Goal: Task Accomplishment & Management: Use online tool/utility

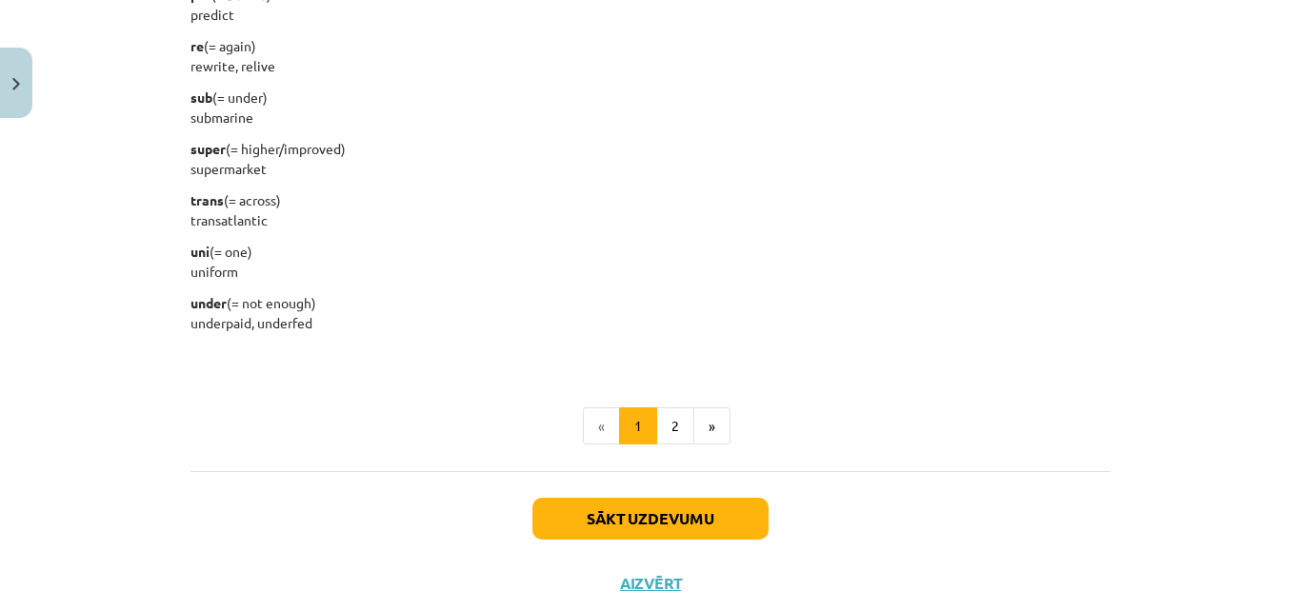
scroll to position [2499, 0]
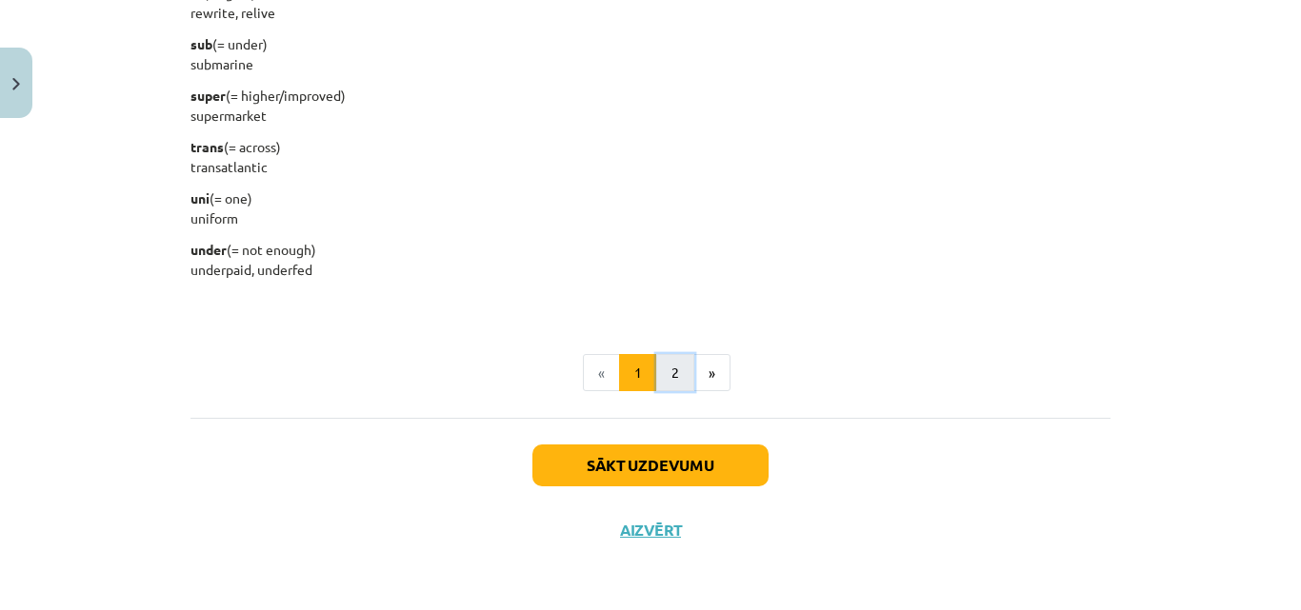
click at [666, 361] on button "2" at bounding box center [675, 373] width 38 height 38
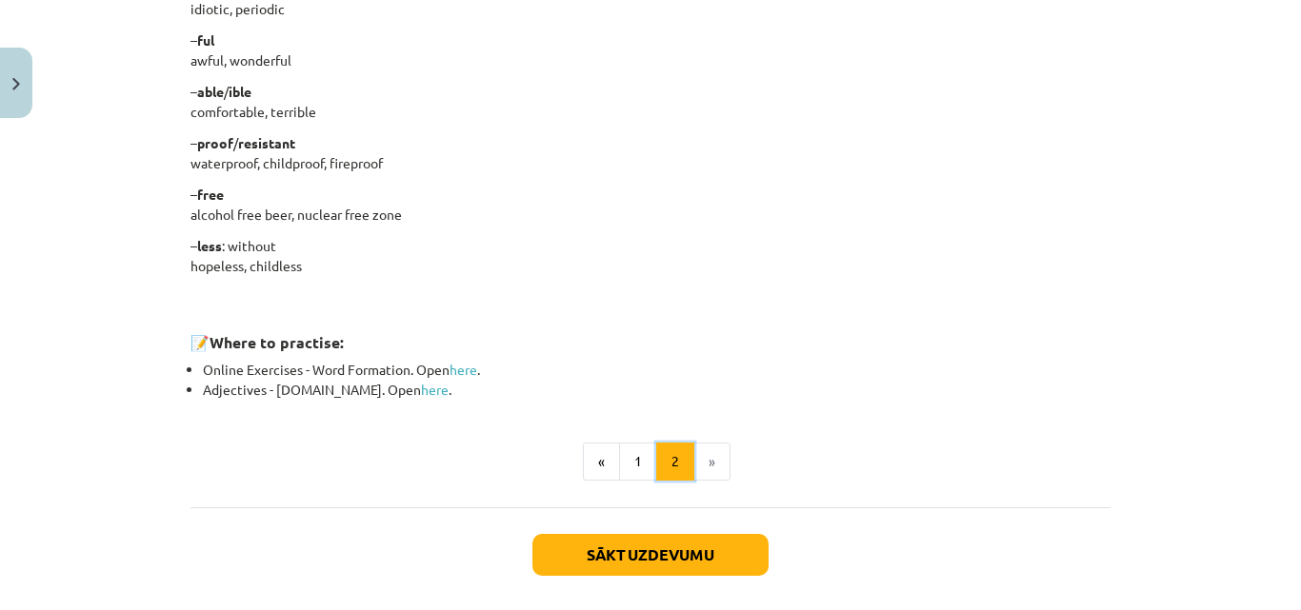
scroll to position [1674, 0]
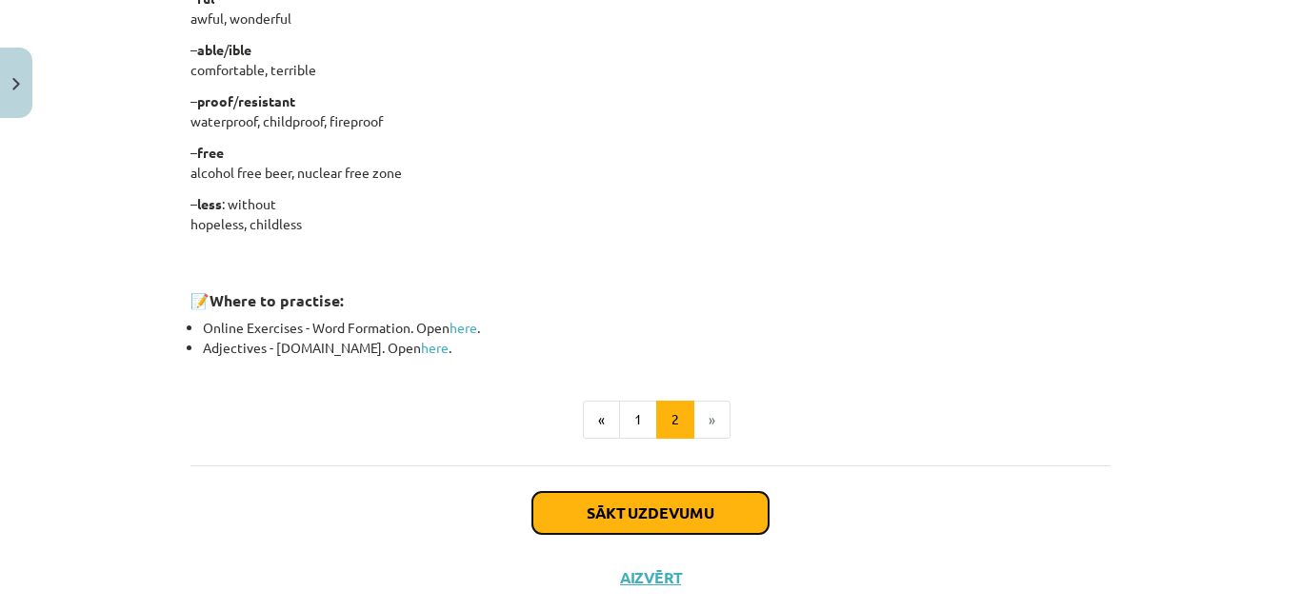
click at [666, 515] on button "Sākt uzdevumu" at bounding box center [650, 513] width 236 height 42
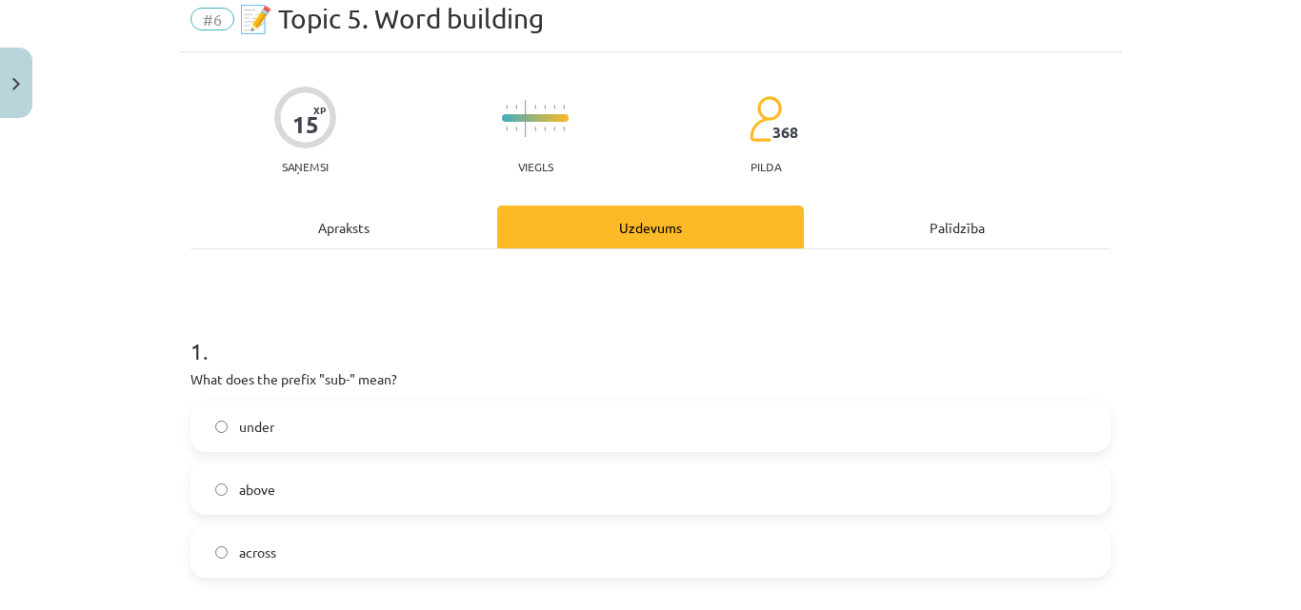
scroll to position [48, 0]
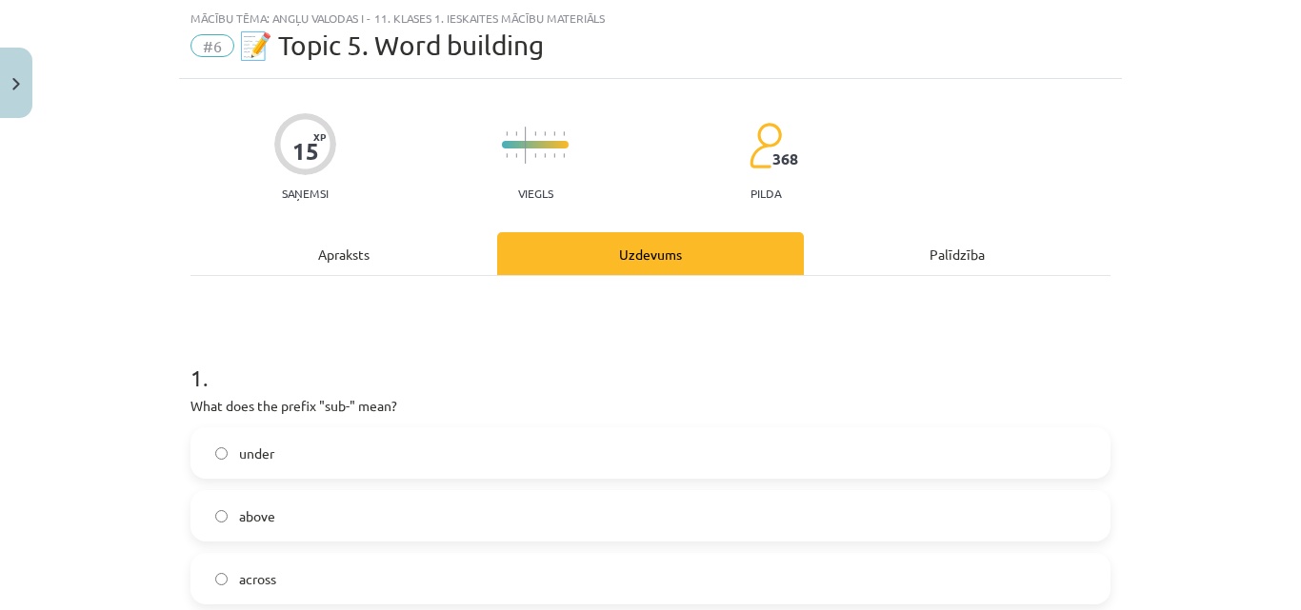
click at [345, 273] on div "Apraksts" at bounding box center [343, 253] width 307 height 43
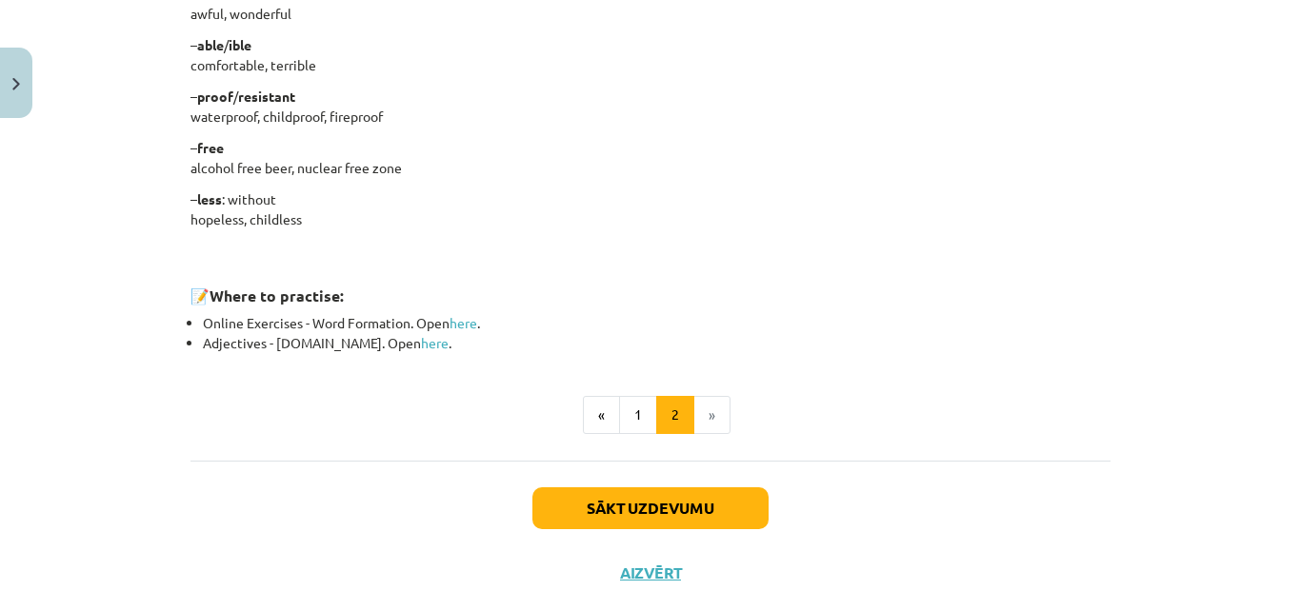
scroll to position [1721, 0]
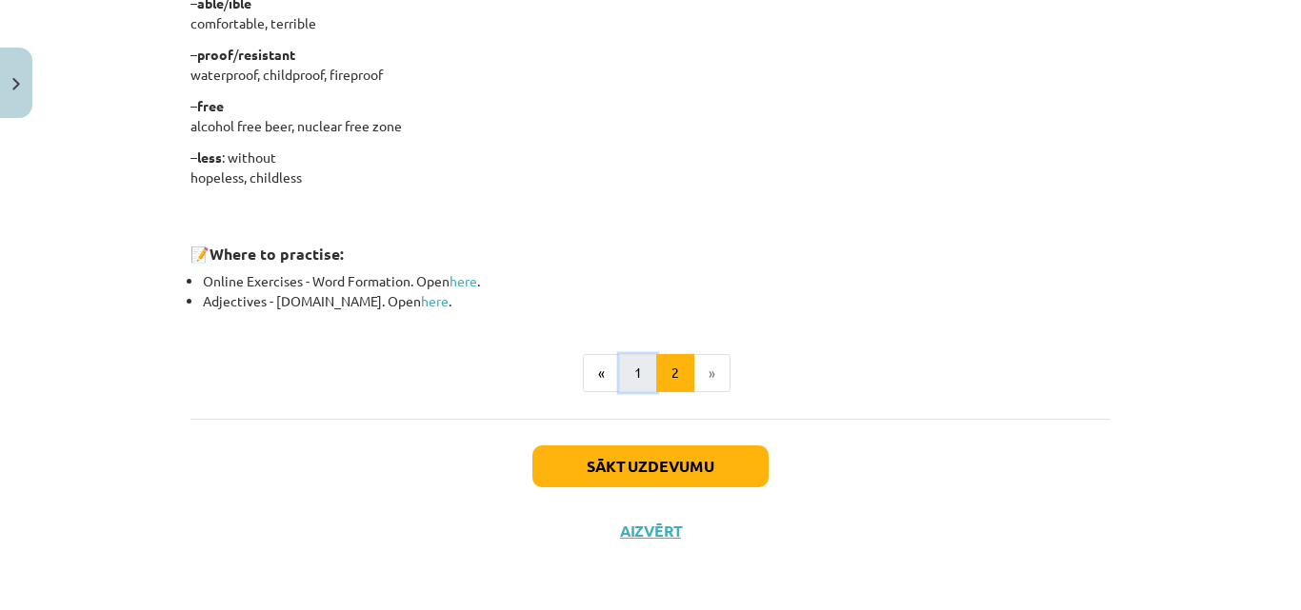
click at [629, 382] on button "1" at bounding box center [638, 373] width 38 height 38
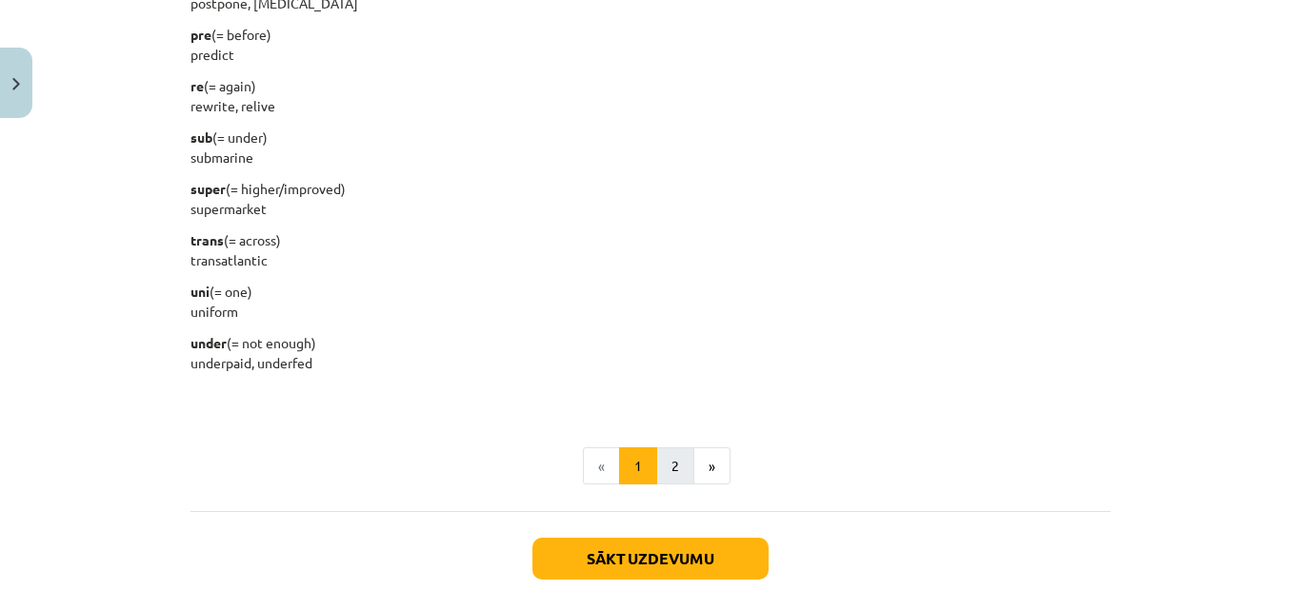
scroll to position [2436, 0]
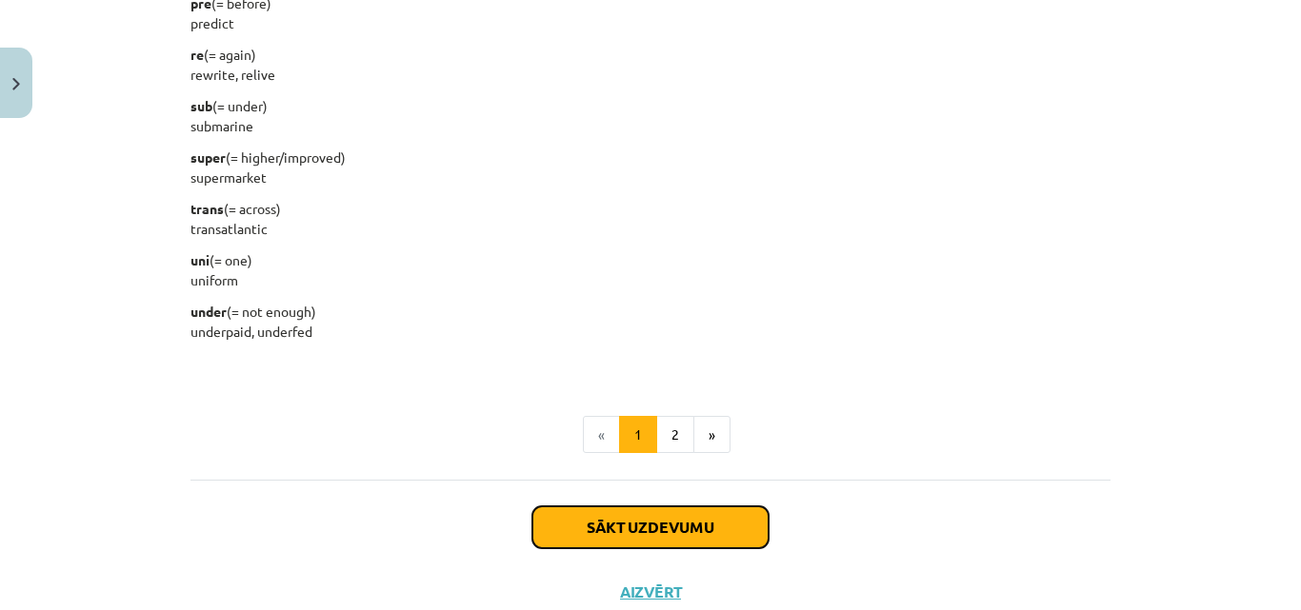
click at [666, 528] on button "Sākt uzdevumu" at bounding box center [650, 528] width 236 height 42
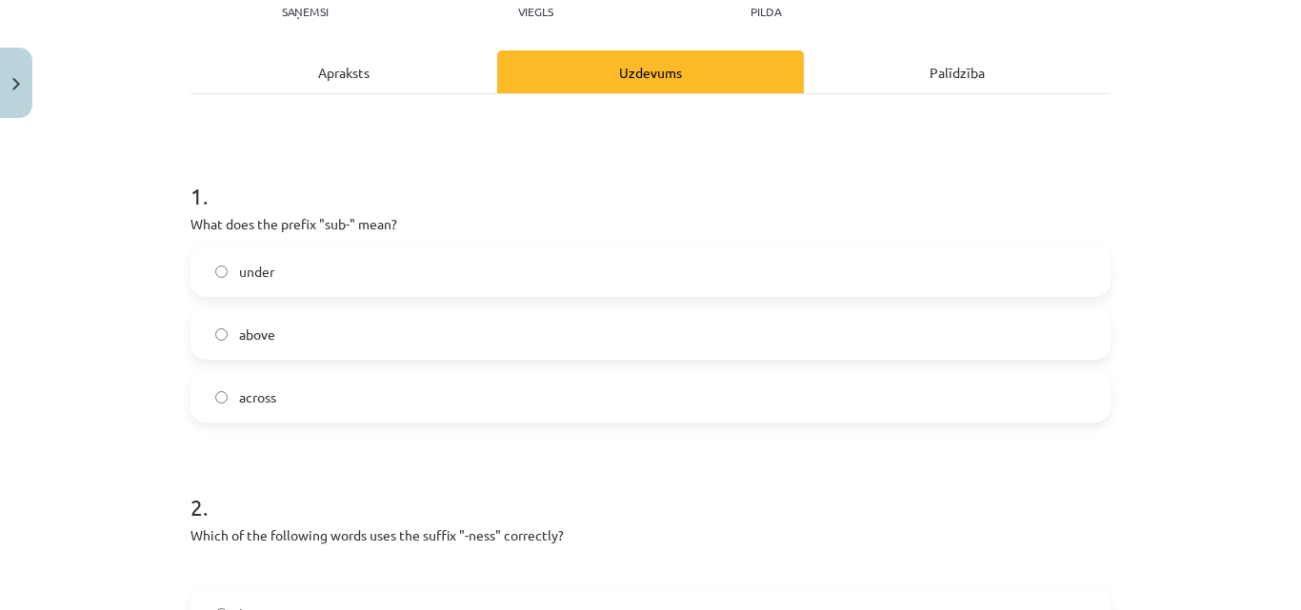
scroll to position [238, 0]
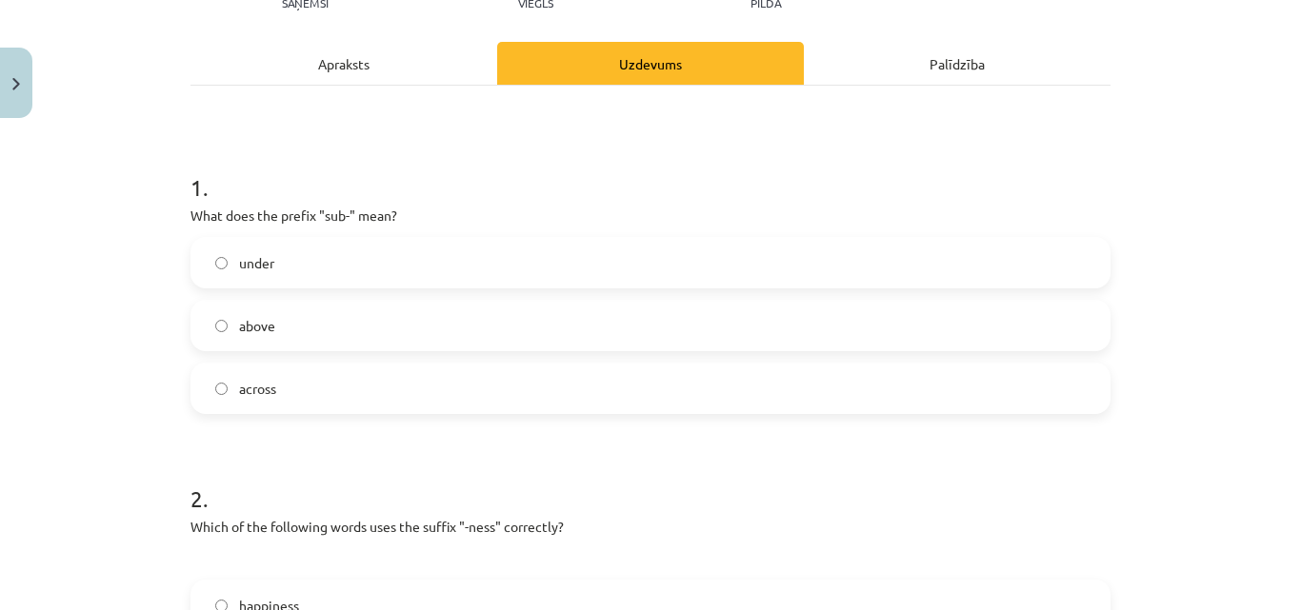
click at [263, 271] on span "under" at bounding box center [256, 263] width 35 height 20
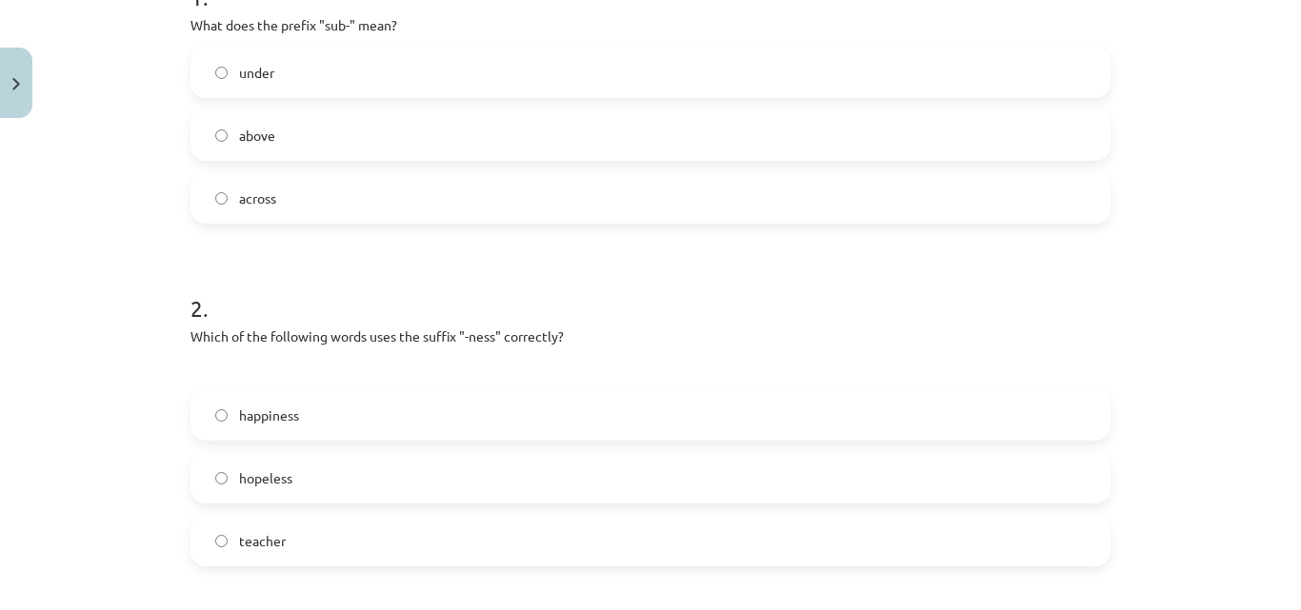
scroll to position [524, 0]
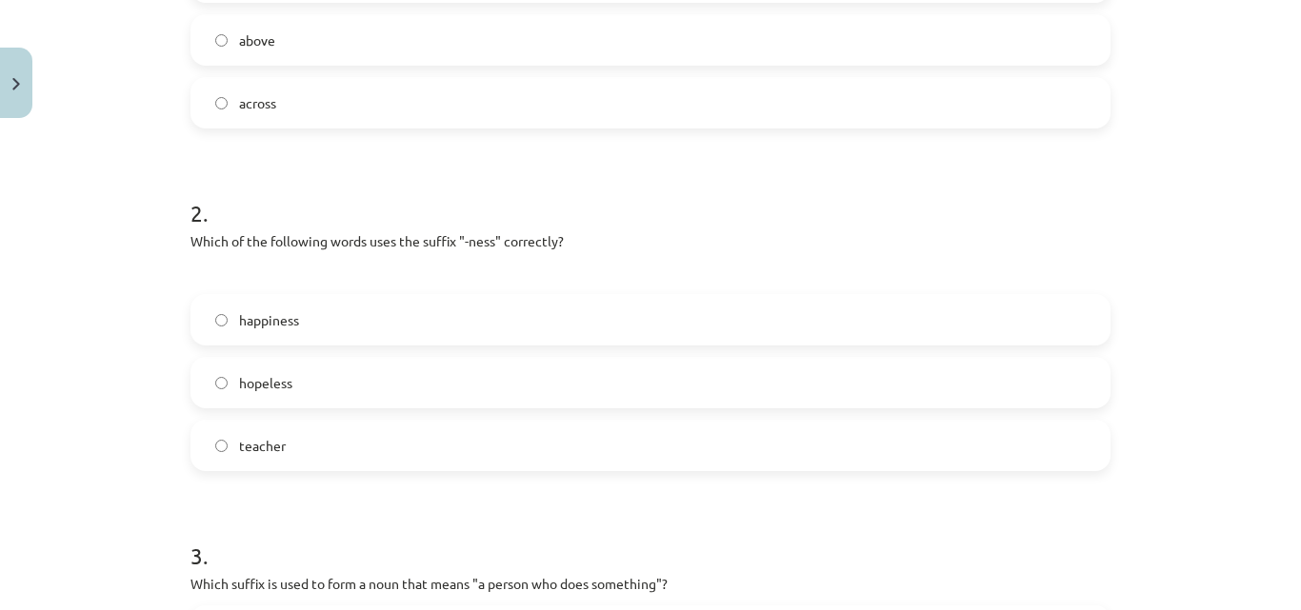
click at [323, 319] on label "happiness" at bounding box center [650, 320] width 916 height 48
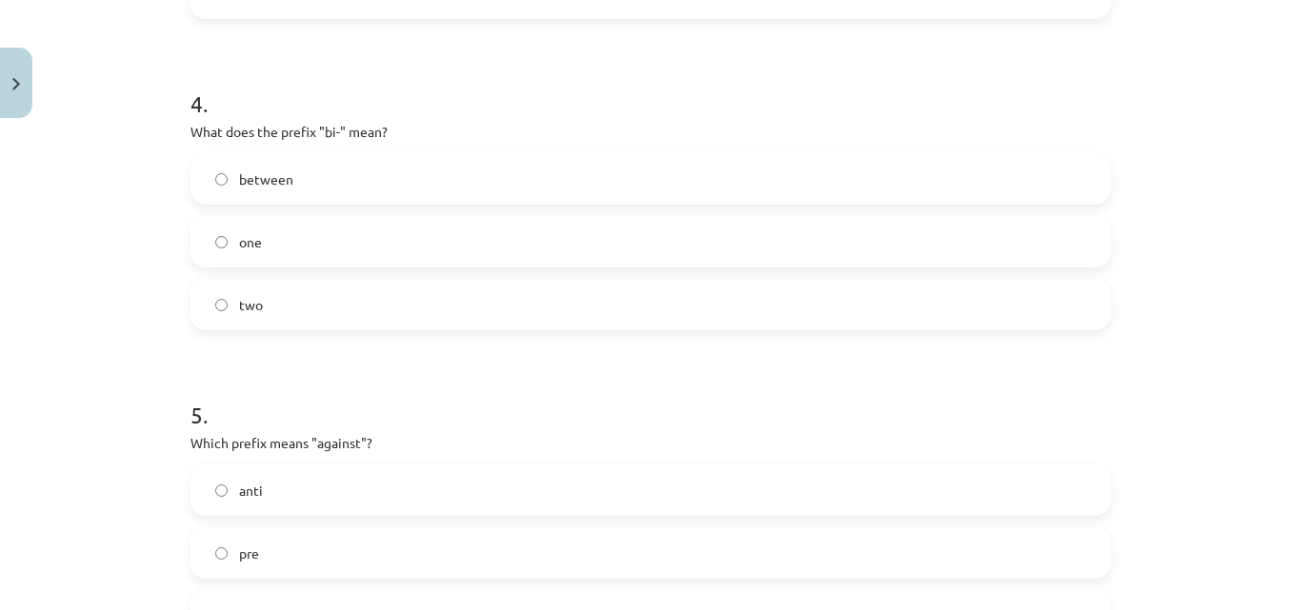
scroll to position [1285, 0]
click at [356, 298] on label "two" at bounding box center [650, 307] width 916 height 48
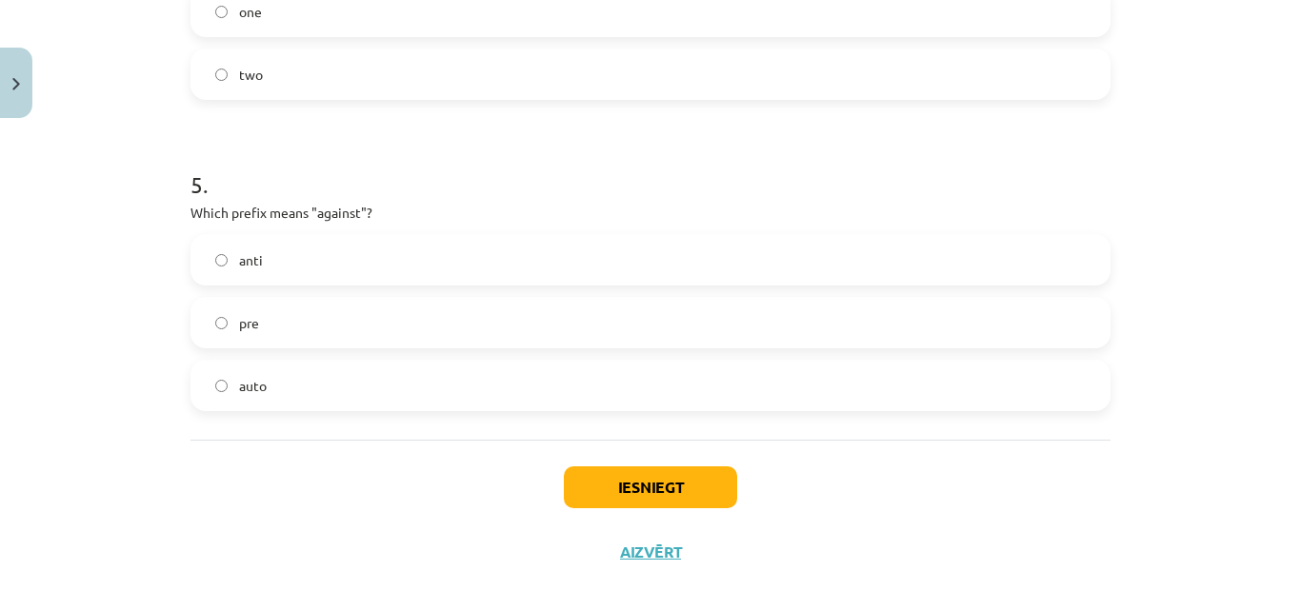
scroll to position [1540, 0]
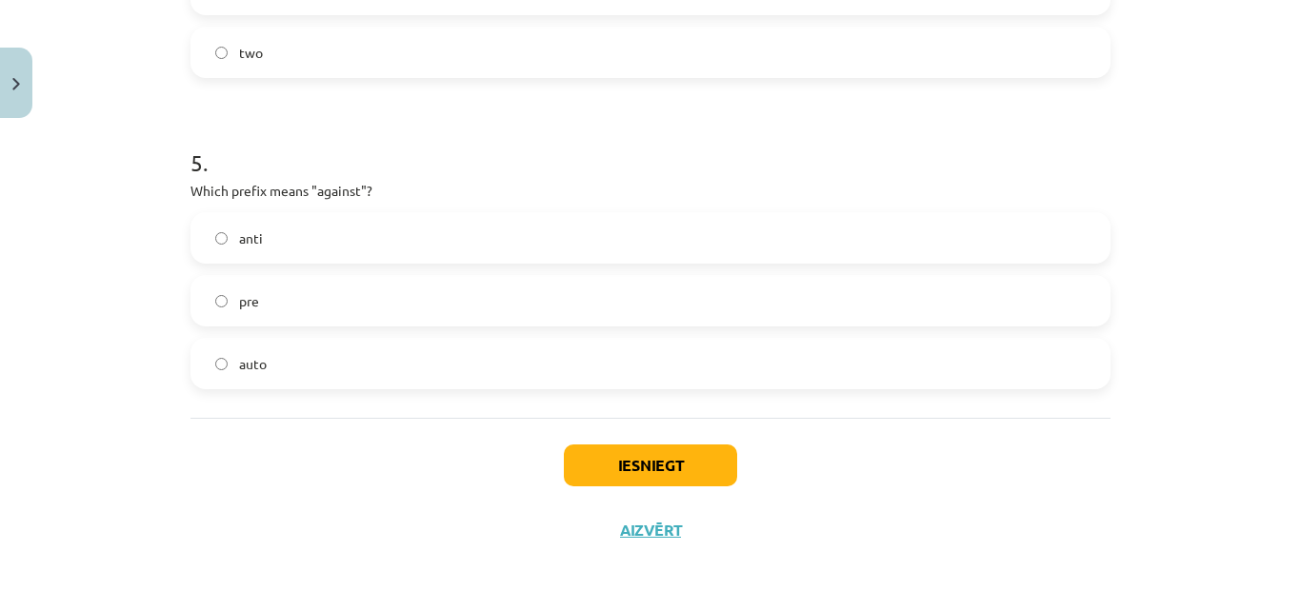
click at [331, 230] on label "anti" at bounding box center [650, 238] width 916 height 48
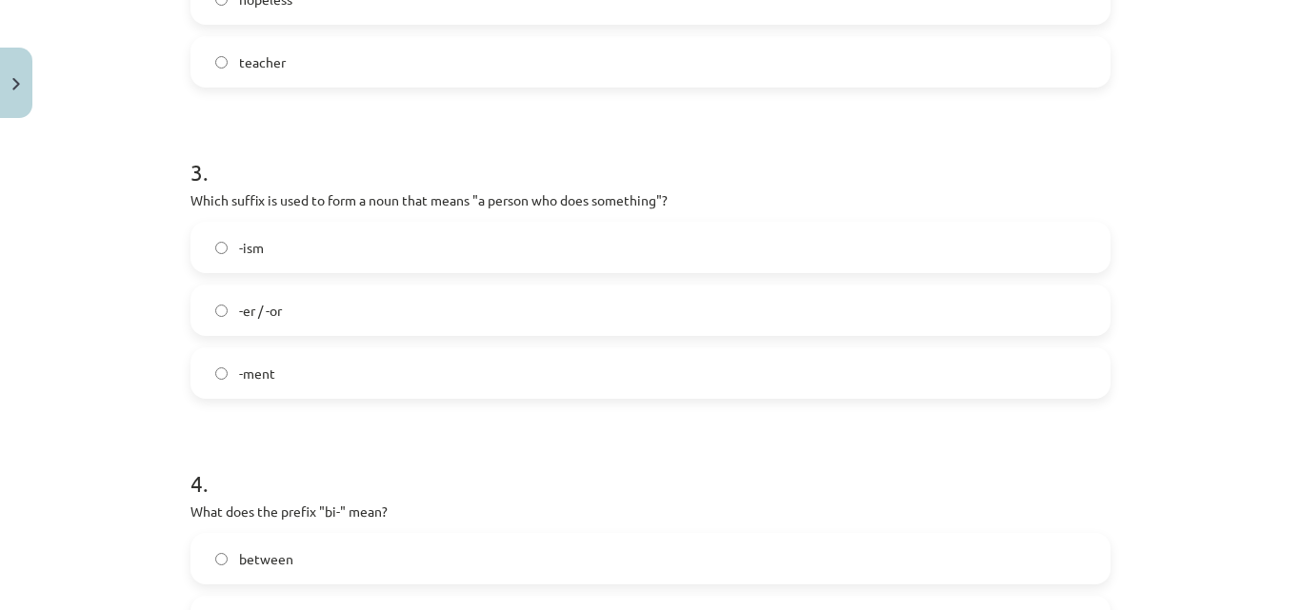
scroll to position [968, 0]
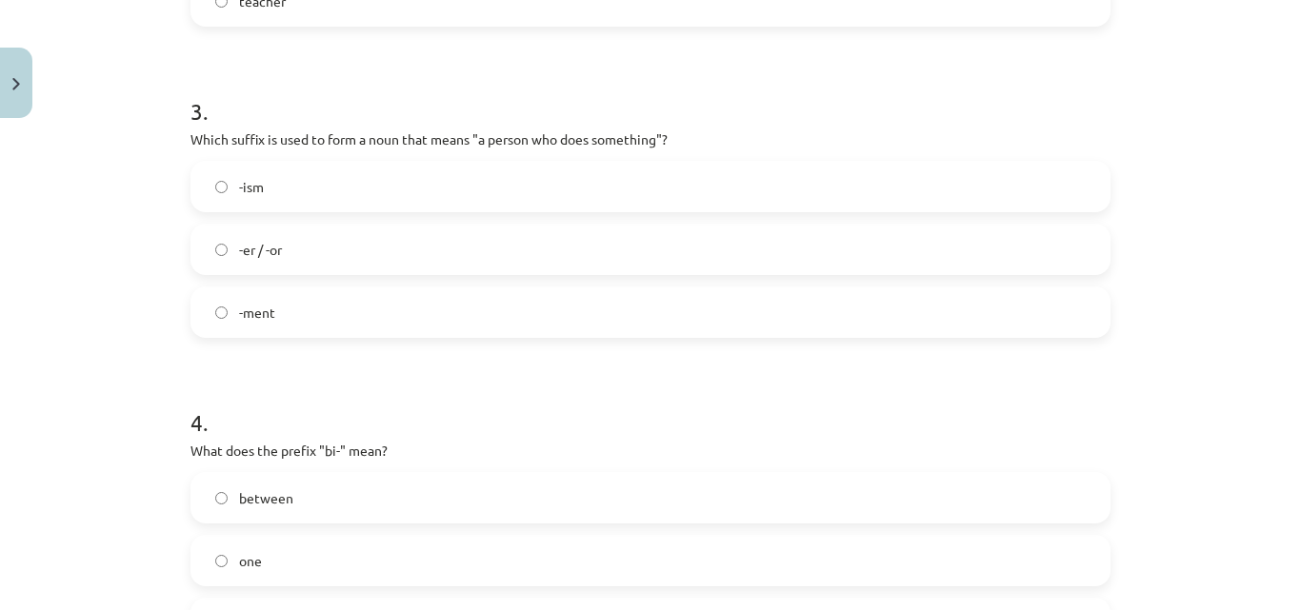
click at [306, 250] on label "-er / -or" at bounding box center [650, 250] width 916 height 48
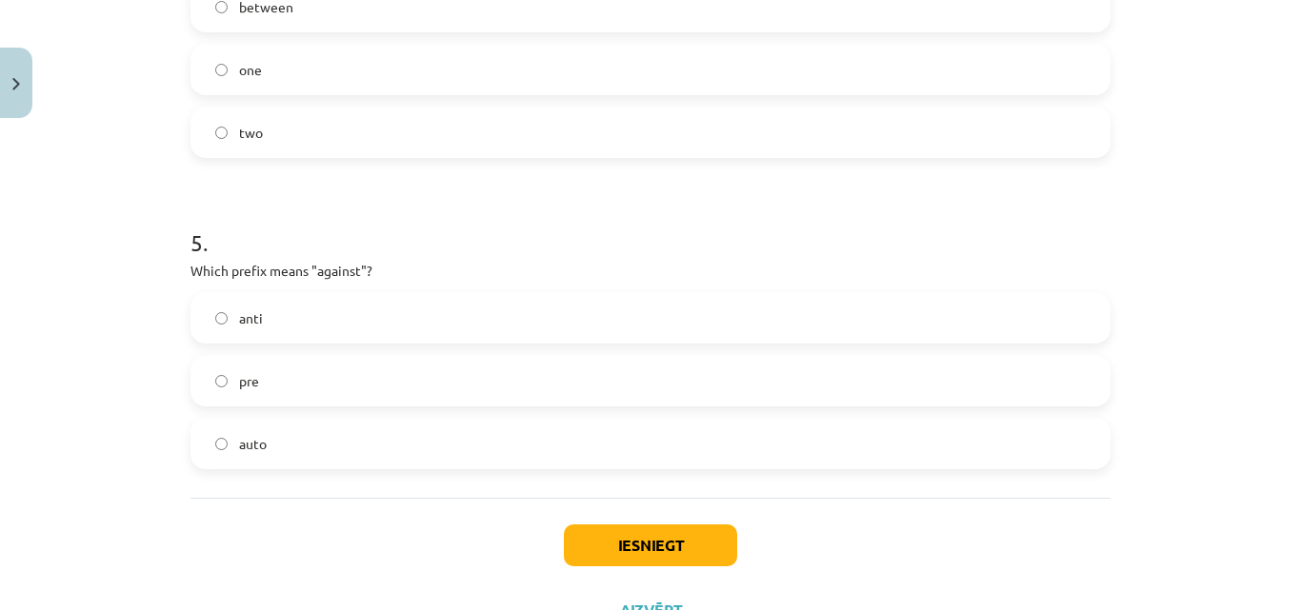
scroll to position [1540, 0]
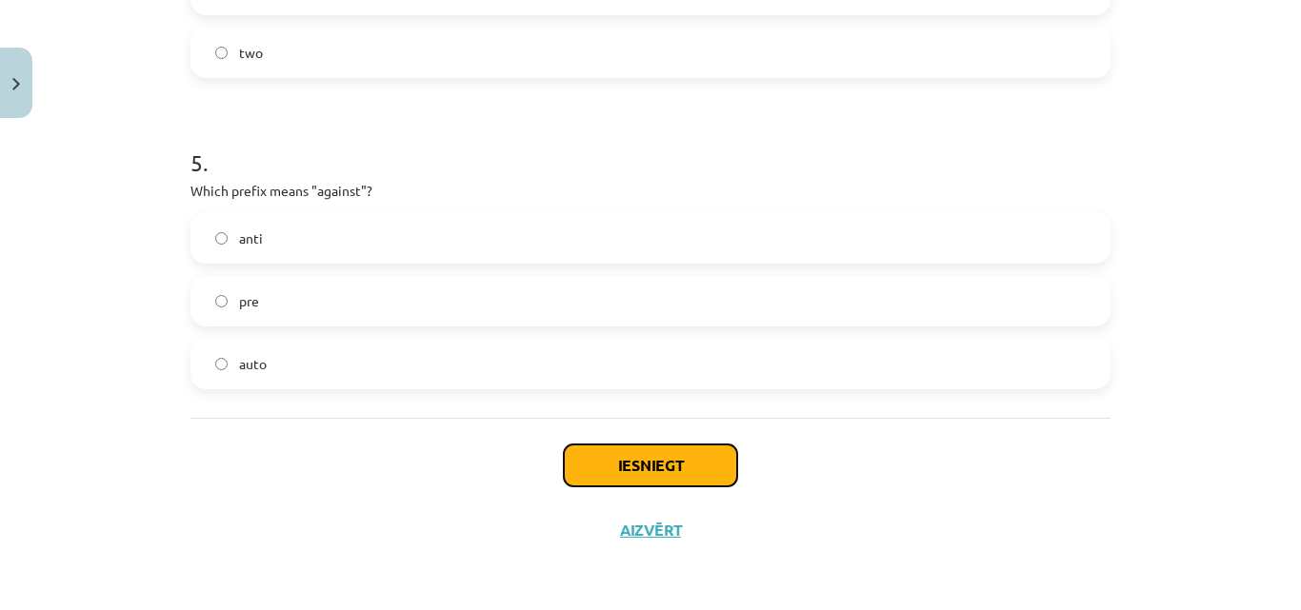
click at [689, 459] on button "Iesniegt" at bounding box center [650, 466] width 173 height 42
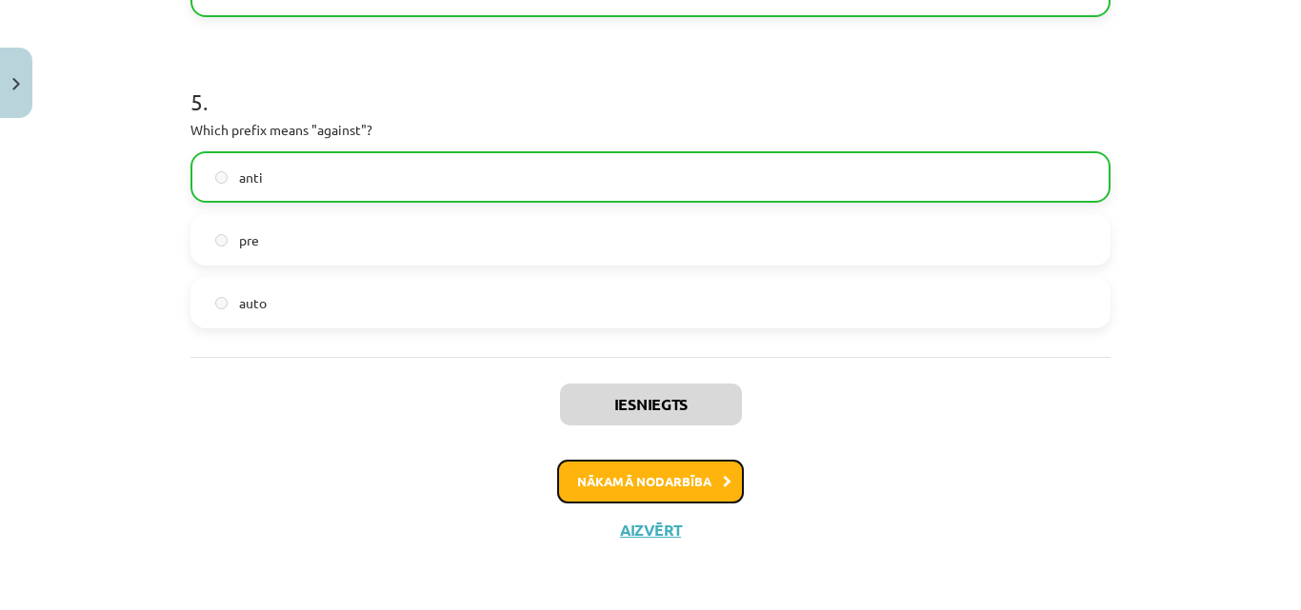
click at [701, 477] on button "Nākamā nodarbība" at bounding box center [650, 482] width 187 height 44
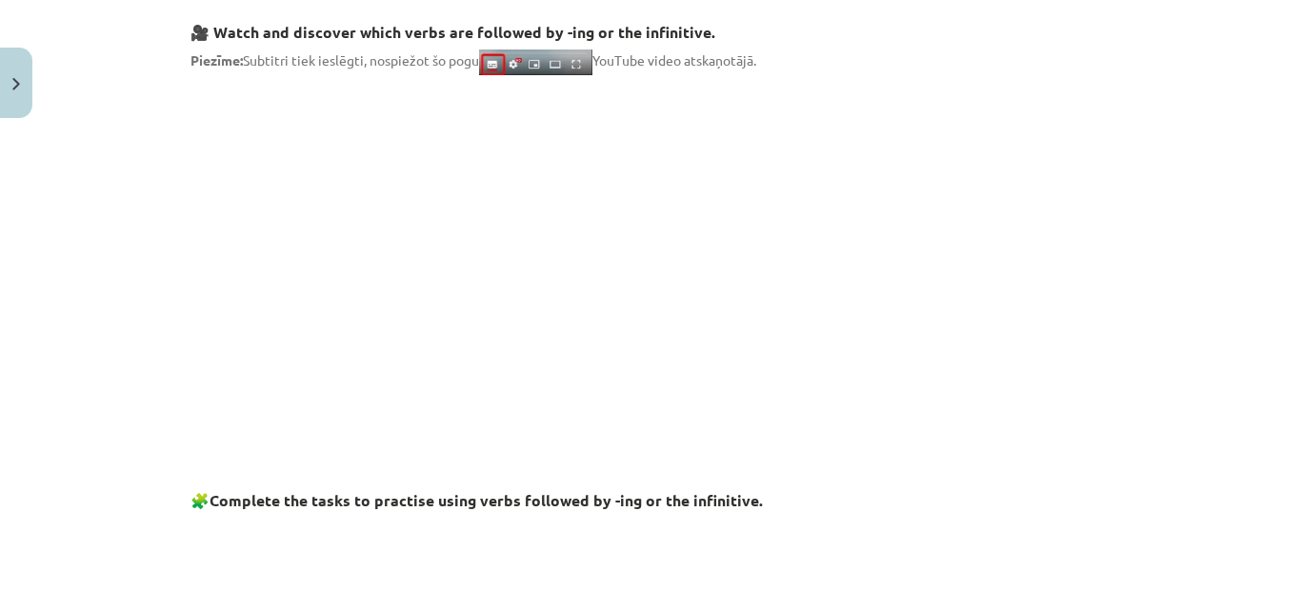
scroll to position [333, 0]
